Goal: Check status

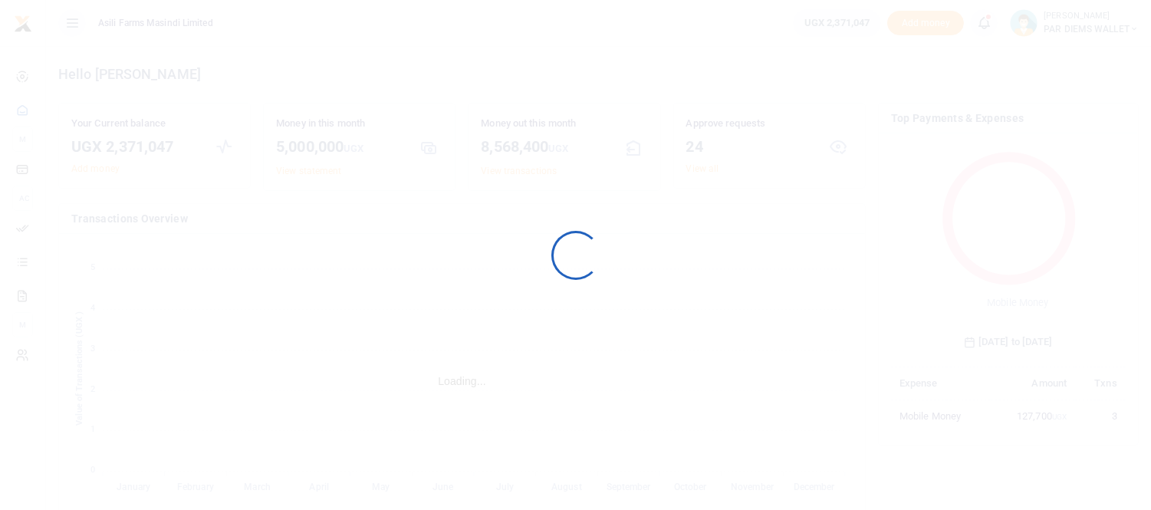
scroll to position [202, 221]
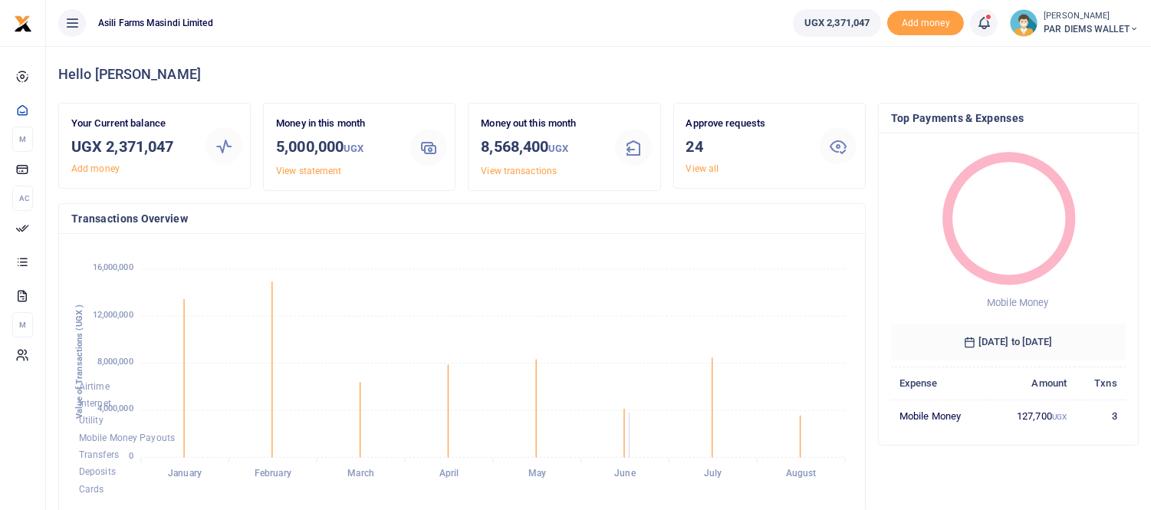
click at [983, 25] on icon at bounding box center [983, 23] width 15 height 17
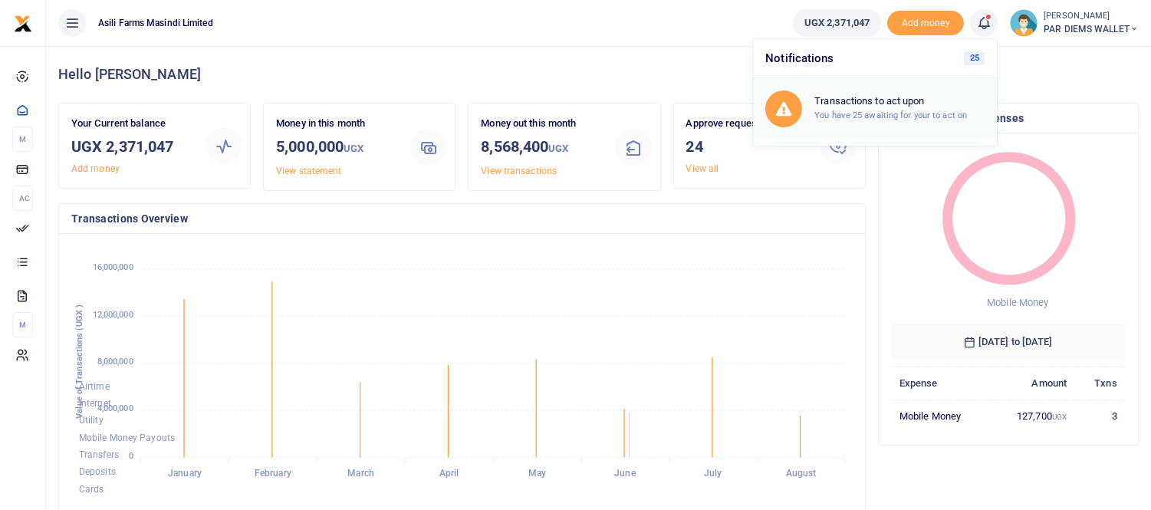
click at [883, 105] on h6 "Transactions to act upon" at bounding box center [899, 101] width 170 height 12
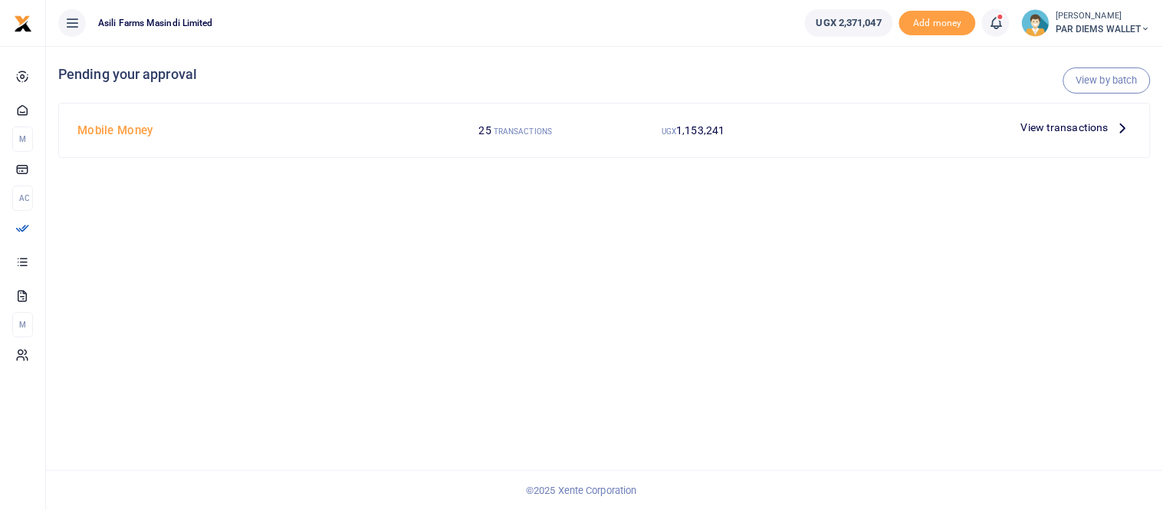
click at [1117, 125] on icon at bounding box center [1123, 127] width 17 height 17
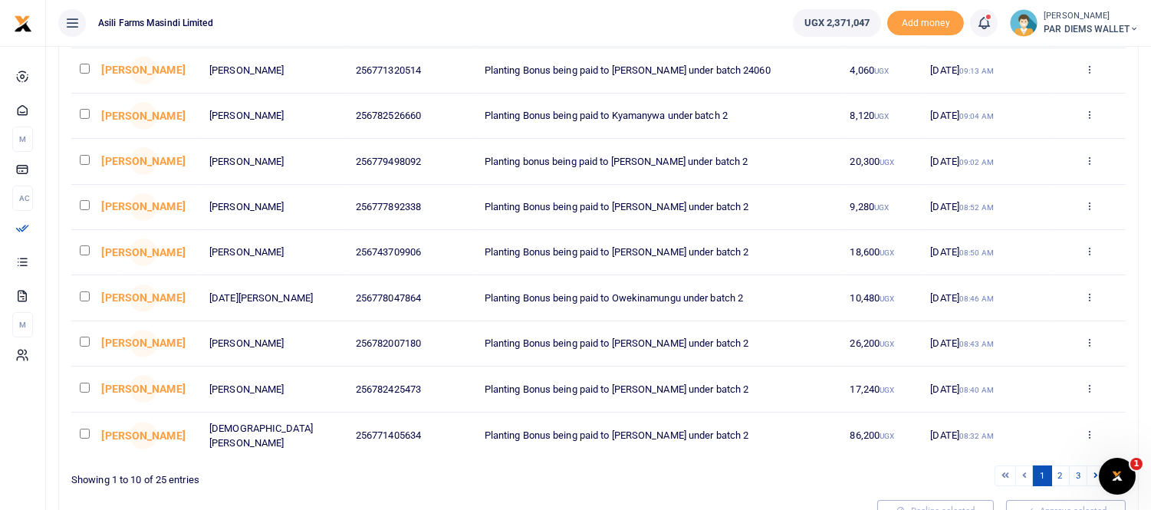
scroll to position [255, 0]
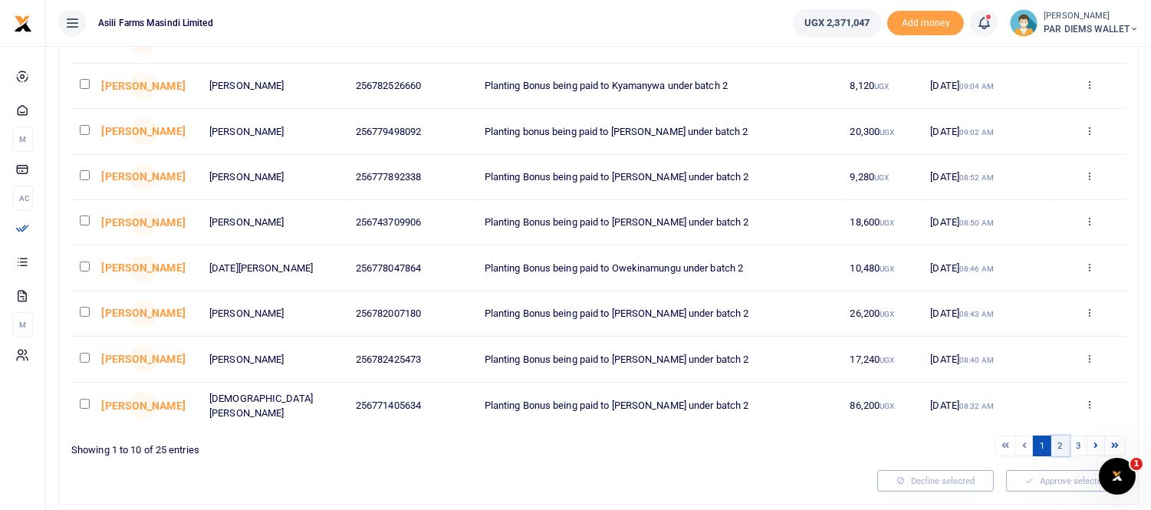
click at [1062, 446] on link "2" at bounding box center [1060, 446] width 18 height 21
